Goal: Task Accomplishment & Management: Complete application form

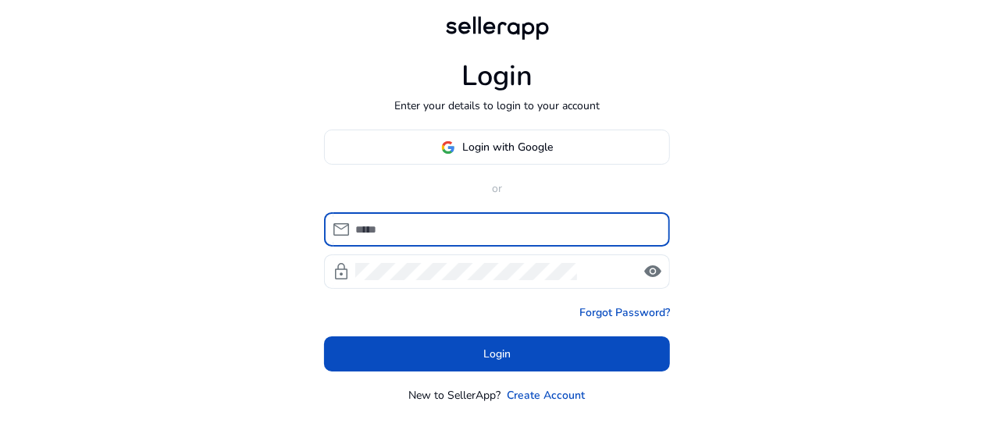
type input "**********"
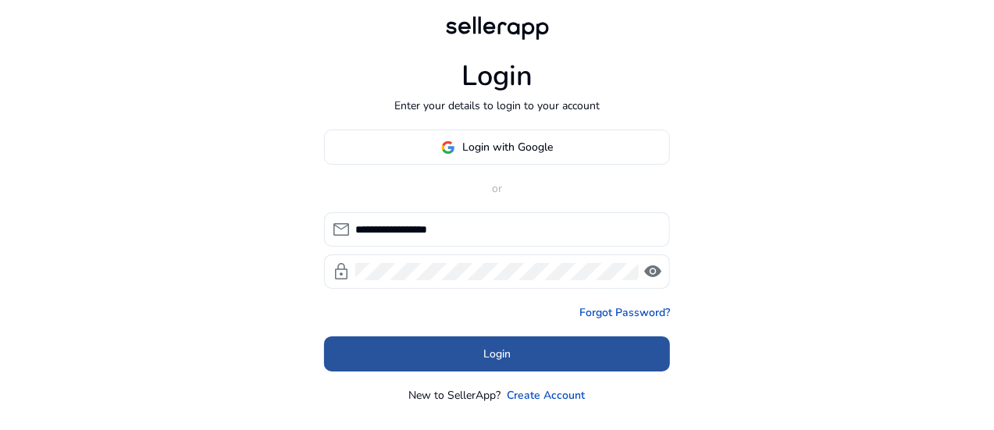
drag, startPoint x: 0, startPoint y: 0, endPoint x: 474, endPoint y: 345, distance: 586.4
click at [474, 345] on span at bounding box center [497, 354] width 346 height 37
